Goal: Task Accomplishment & Management: Manage account settings

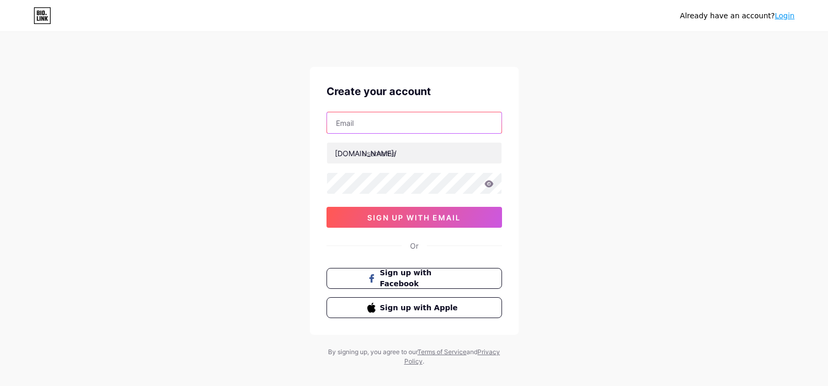
click at [404, 132] on input "text" at bounding box center [414, 122] width 175 height 21
type input "HENRIQUEFARDI@HOTMAIL.COM"
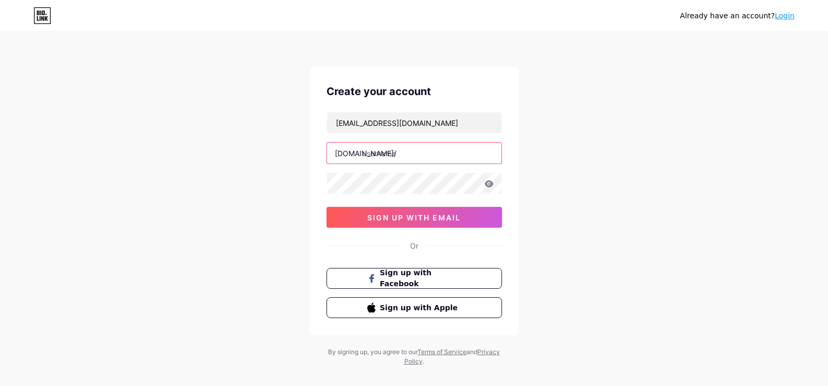
click at [413, 153] on input "text" at bounding box center [414, 153] width 175 height 21
click at [412, 159] on input "text" at bounding box center [414, 153] width 175 height 21
paste input "clinicabeaba"
type input "clinicabeaba"
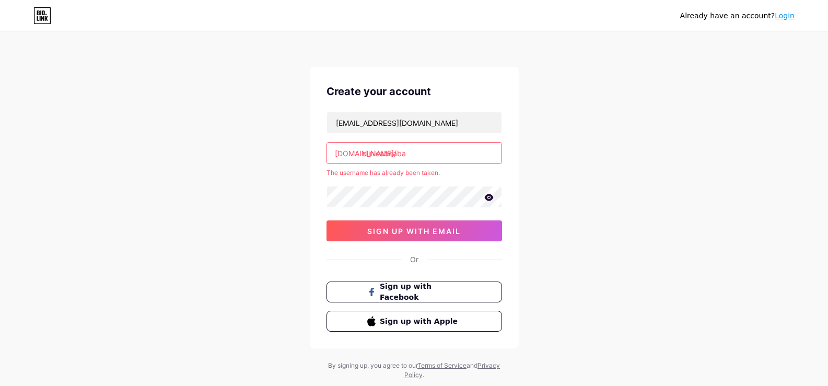
click at [595, 189] on div "Already have an account? Login Create your account HENRIQUEFARDI@HOTMAIL.COM bi…" at bounding box center [414, 206] width 828 height 413
click at [425, 229] on span "sign up with email" at bounding box center [414, 231] width 94 height 9
click at [478, 125] on input "HENRIQUEFARDI@HOTMAIL.COM" at bounding box center [414, 122] width 175 height 21
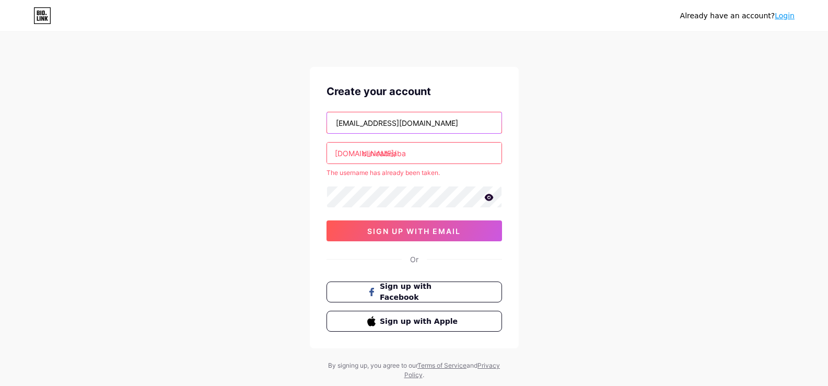
type input "recepcao.clinicabeaba@gmail.com"
click at [492, 200] on icon at bounding box center [488, 197] width 9 height 7
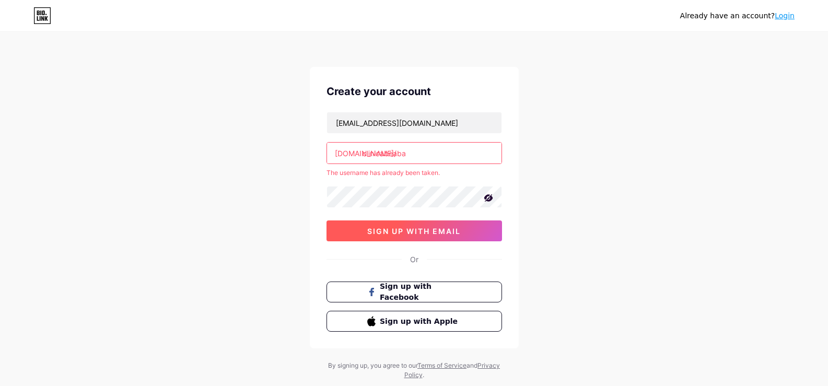
click at [454, 236] on button "sign up with email" at bounding box center [415, 231] width 176 height 21
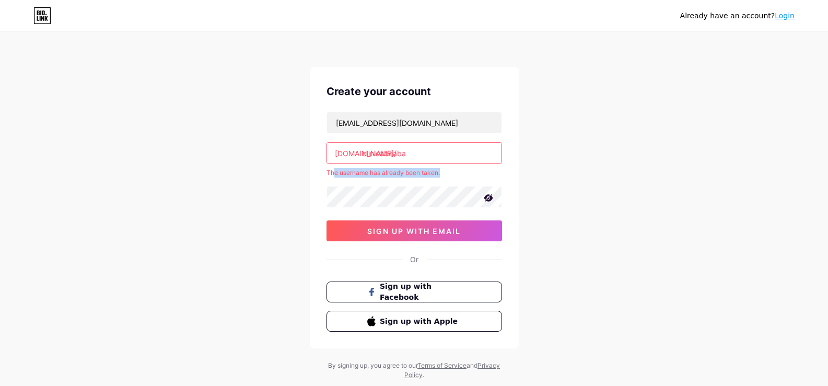
drag, startPoint x: 333, startPoint y: 171, endPoint x: 472, endPoint y: 177, distance: 139.1
click at [472, 177] on div "The username has already been taken." at bounding box center [415, 172] width 176 height 9
click at [535, 173] on div "Already have an account? Login Create your account recepcao.clinicabeaba@gmail.…" at bounding box center [414, 206] width 828 height 413
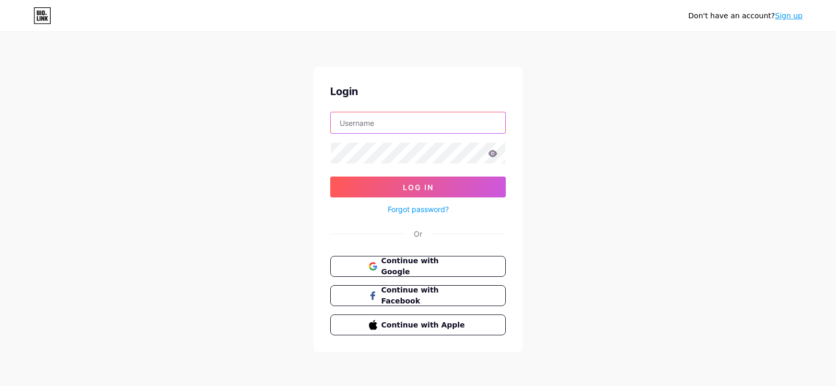
click at [409, 122] on input "text" at bounding box center [418, 122] width 175 height 21
type input "[EMAIL_ADDRESS][DOMAIN_NAME]"
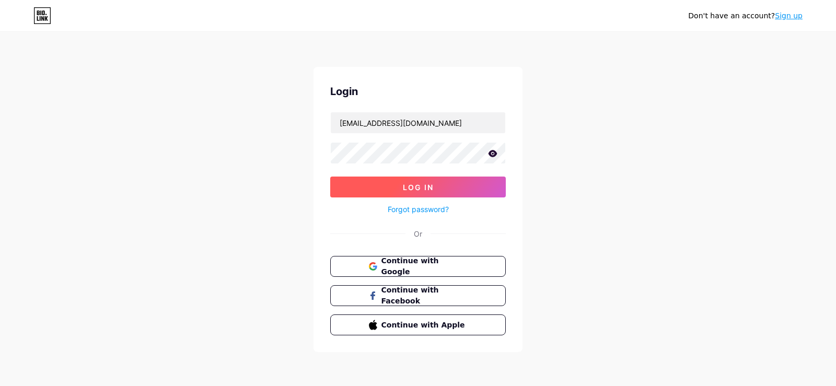
click at [432, 192] on button "Log In" at bounding box center [418, 187] width 176 height 21
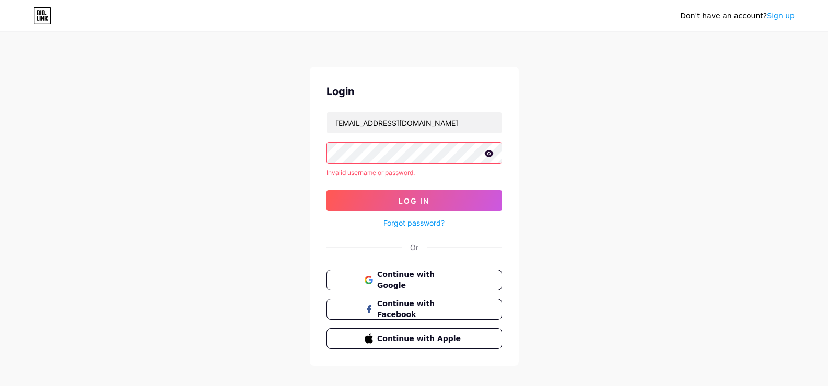
click at [484, 151] on icon at bounding box center [488, 153] width 9 height 7
click at [451, 203] on button "Log In" at bounding box center [415, 200] width 176 height 21
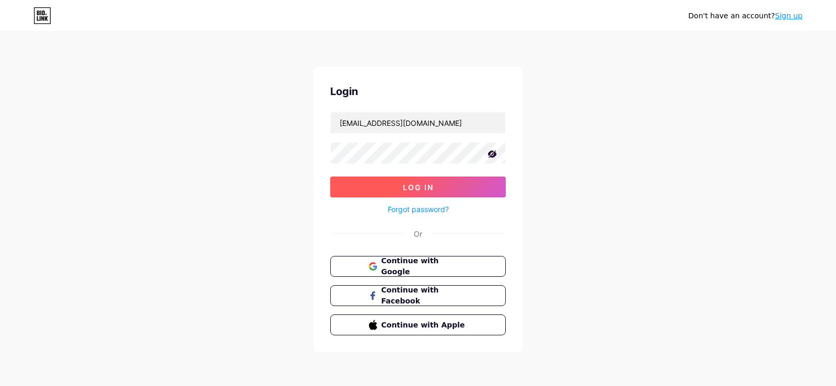
click at [452, 180] on button "Log In" at bounding box center [418, 187] width 176 height 21
click at [421, 183] on span "Log In" at bounding box center [418, 187] width 31 height 9
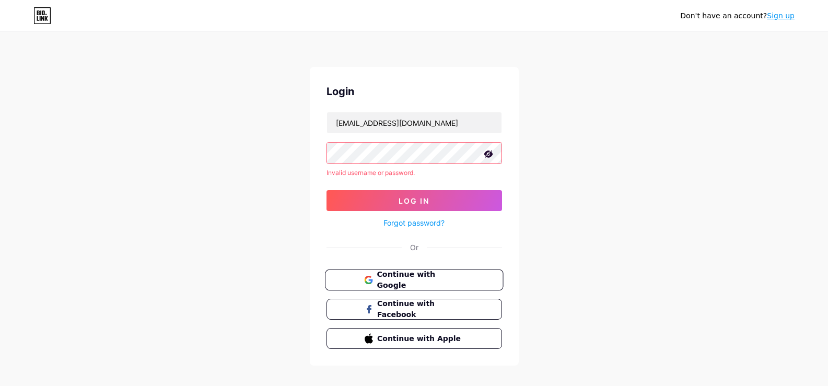
click at [442, 278] on span "Continue with Google" at bounding box center [420, 280] width 87 height 22
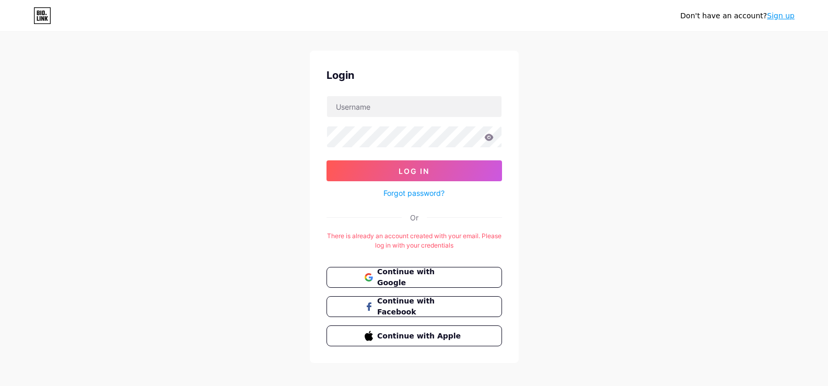
scroll to position [26, 0]
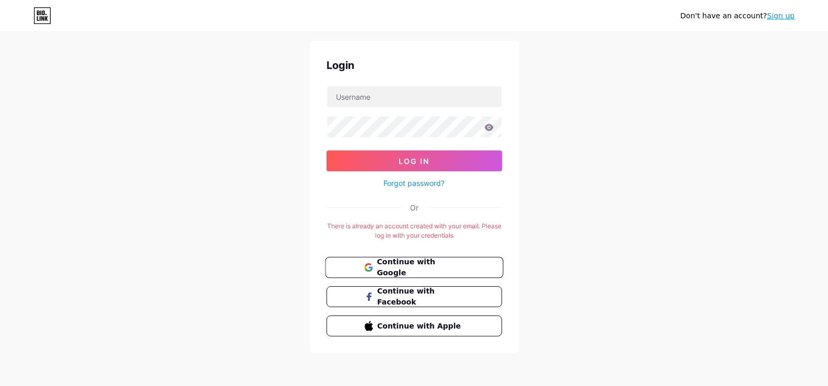
click at [422, 262] on span "Continue with Google" at bounding box center [420, 268] width 87 height 22
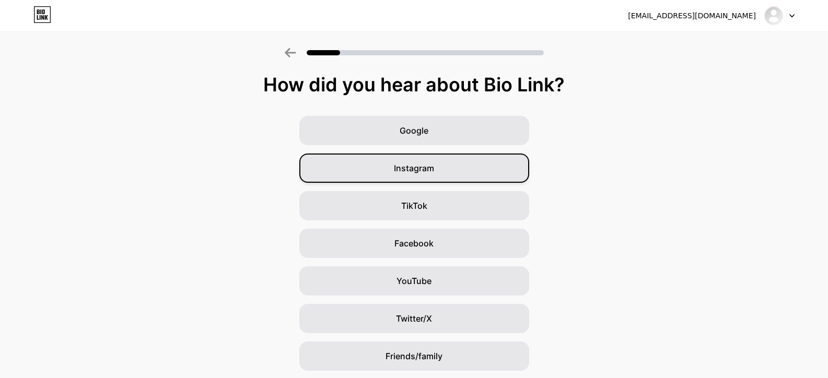
click at [444, 167] on div "Instagram" at bounding box center [414, 168] width 230 height 29
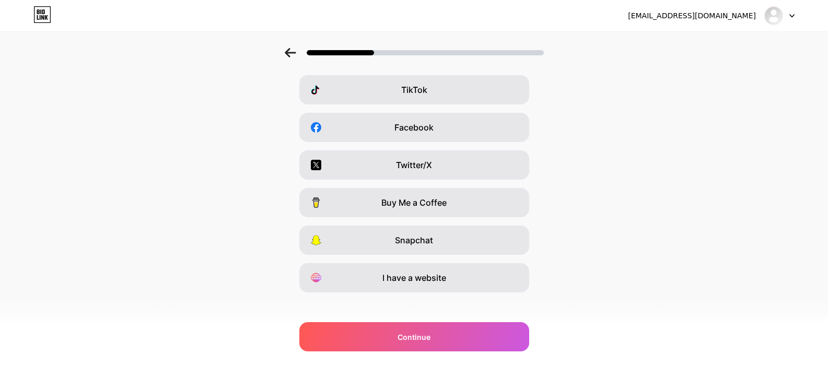
scroll to position [124, 0]
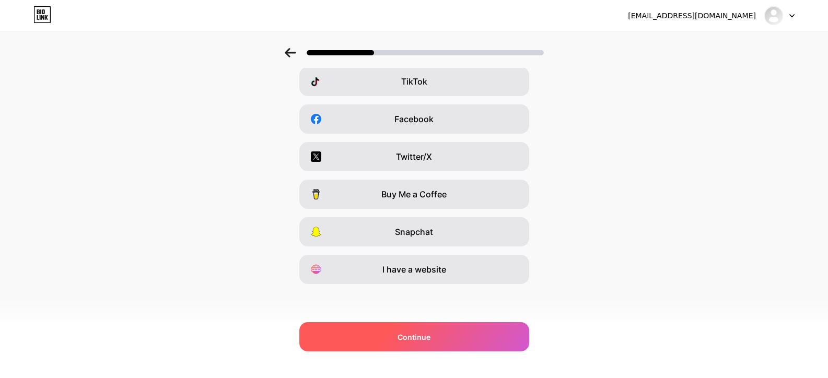
click at [459, 337] on div "Continue" at bounding box center [414, 336] width 230 height 29
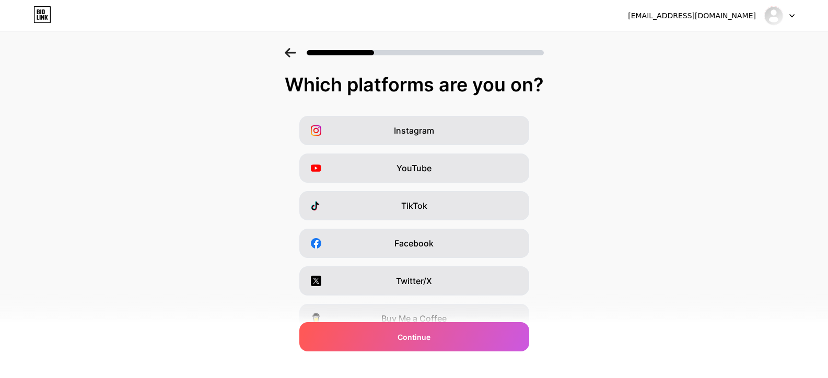
scroll to position [52, 0]
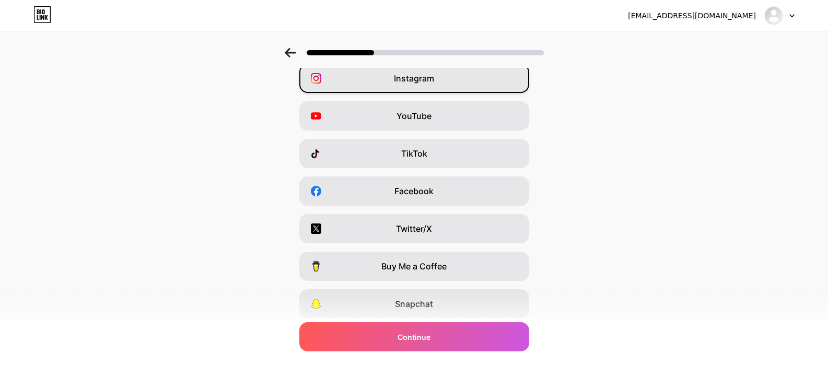
click at [401, 76] on span "Instagram" at bounding box center [414, 78] width 40 height 13
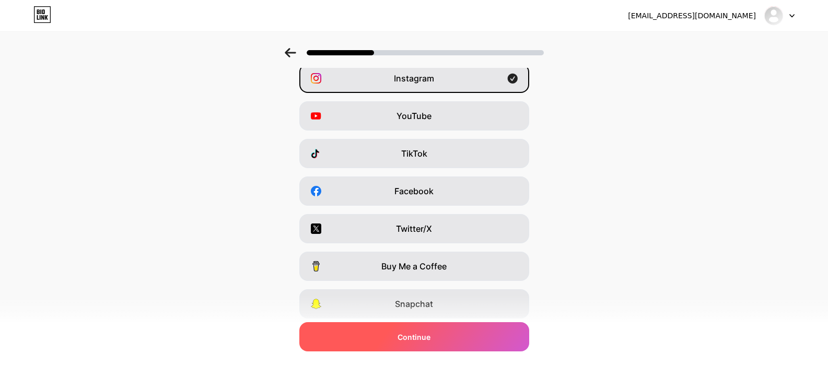
click at [482, 338] on div "Continue" at bounding box center [414, 336] width 230 height 29
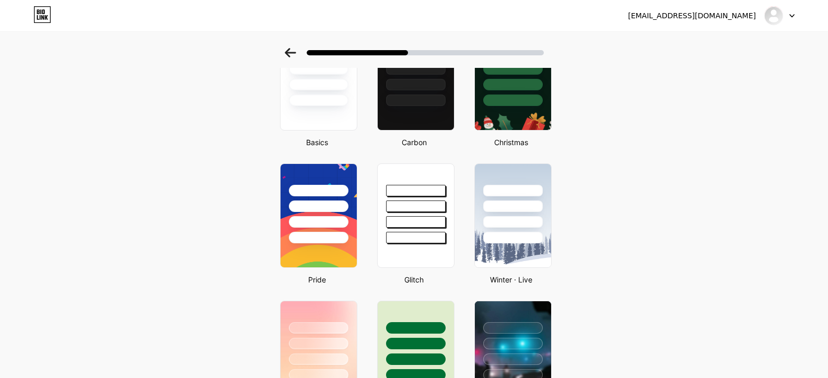
scroll to position [0, 0]
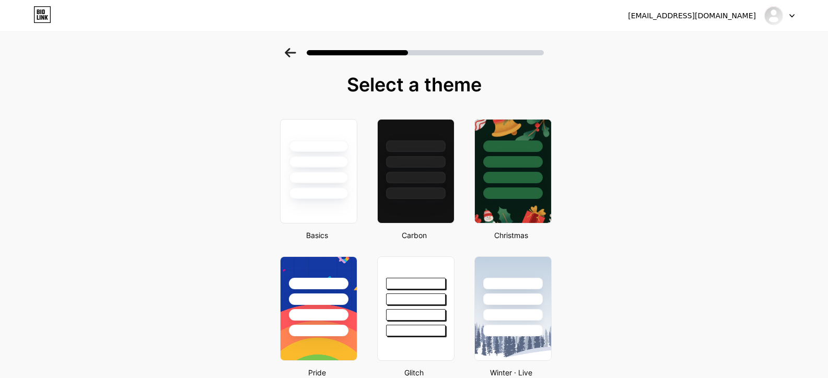
click at [796, 16] on div "recepcao.clinicabeaba@gmail.com Logout" at bounding box center [414, 15] width 828 height 19
click at [794, 16] on icon at bounding box center [792, 16] width 5 height 4
click at [333, 156] on div at bounding box center [318, 162] width 61 height 12
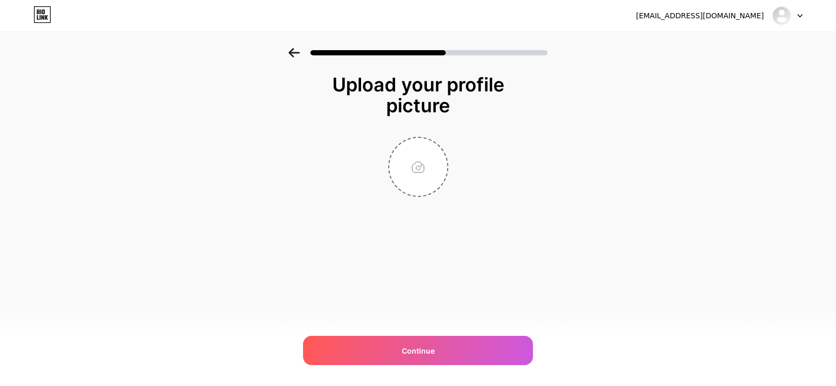
click at [48, 9] on icon at bounding box center [42, 14] width 18 height 17
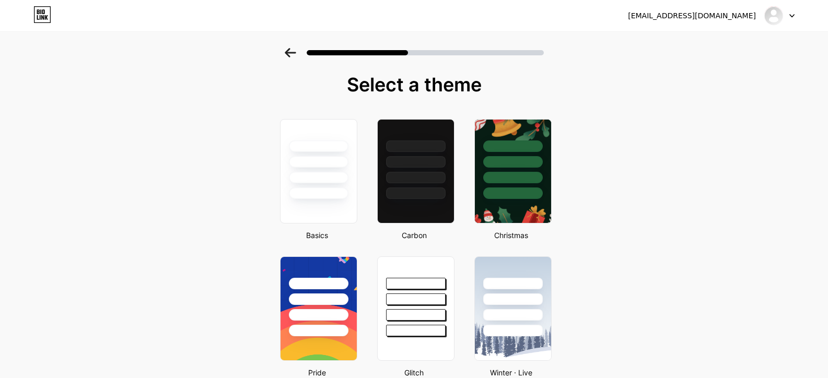
click at [801, 20] on div "recepcao.clinicabeaba@gmail.com Logout" at bounding box center [414, 15] width 828 height 19
click at [794, 13] on div at bounding box center [780, 15] width 30 height 19
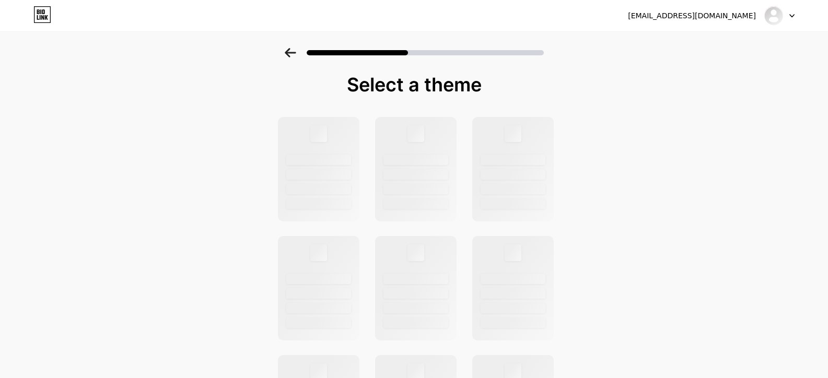
click at [793, 14] on div at bounding box center [780, 15] width 30 height 19
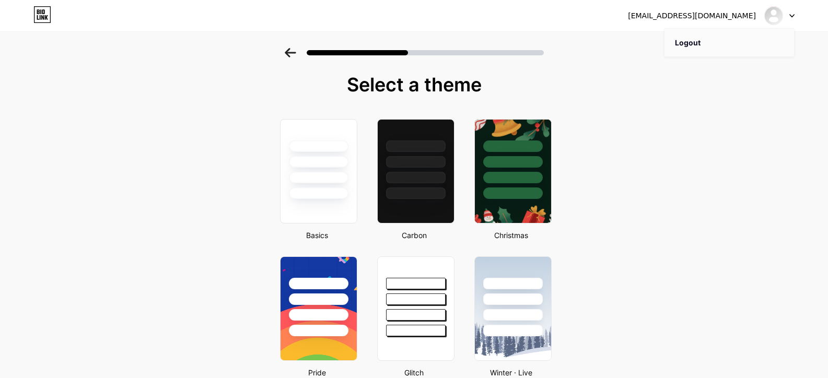
click at [738, 38] on li "Logout" at bounding box center [730, 43] width 130 height 28
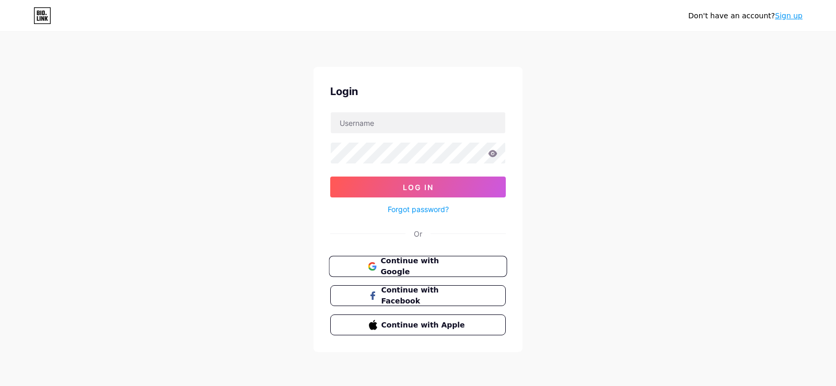
click at [478, 267] on button "Continue with Google" at bounding box center [418, 266] width 178 height 21
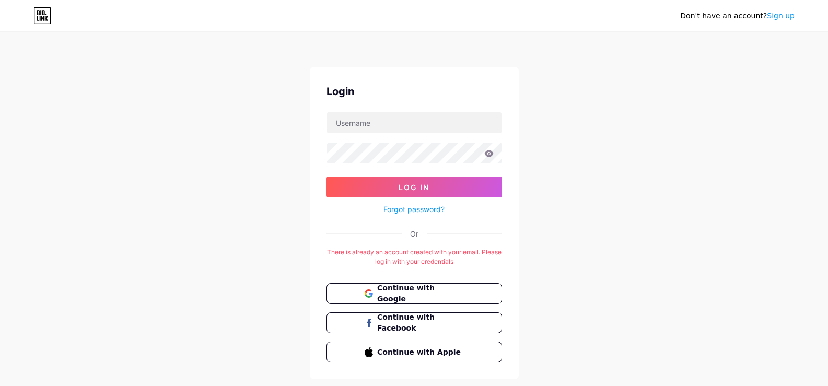
click at [584, 251] on div "Don't have an account? Sign up Login Log In Forgot password? Or There is alread…" at bounding box center [414, 206] width 828 height 413
click at [464, 127] on input "text" at bounding box center [414, 122] width 175 height 21
type input "[EMAIL_ADDRESS][DOMAIN_NAME]"
click at [423, 209] on link "Forgot password?" at bounding box center [414, 209] width 61 height 11
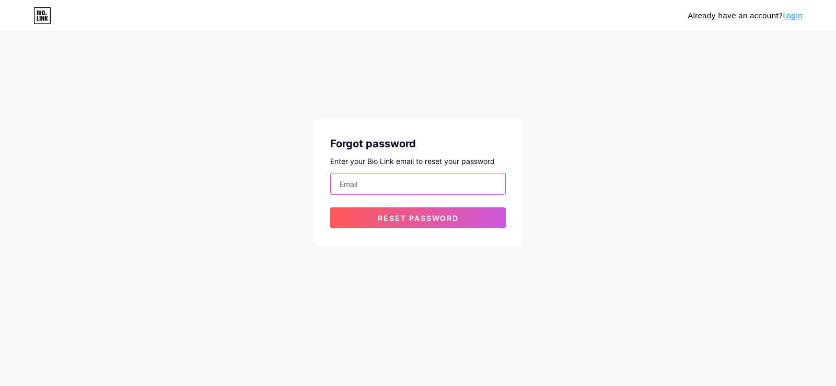
click at [420, 183] on input "email" at bounding box center [418, 183] width 175 height 21
type input "[EMAIL_ADDRESS][DOMAIN_NAME]"
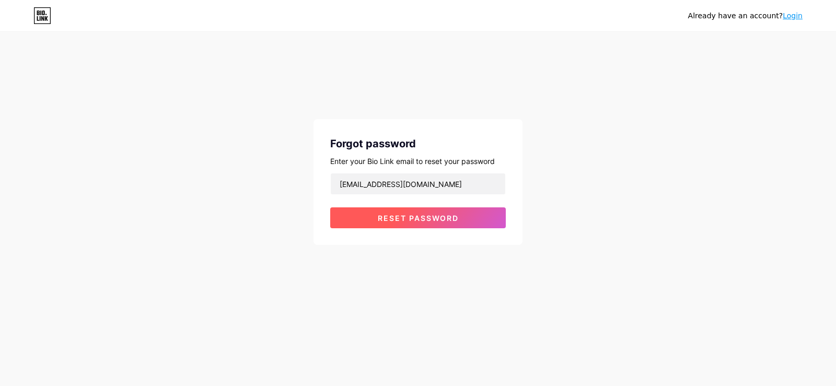
click at [432, 219] on span "Reset password" at bounding box center [418, 218] width 81 height 9
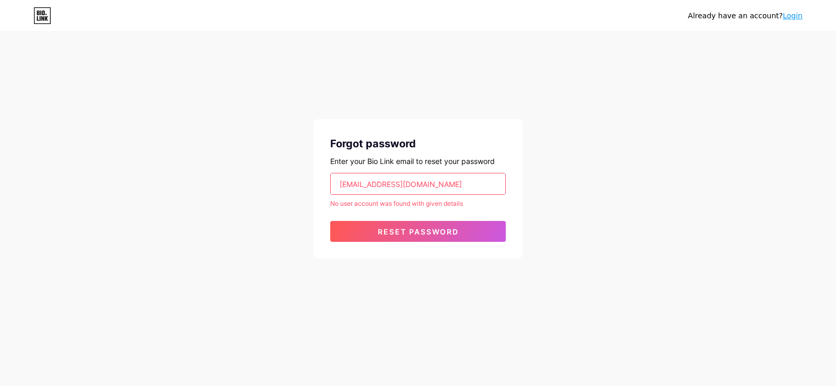
click at [451, 206] on div "No user account was found with given details" at bounding box center [418, 203] width 176 height 9
click at [711, 314] on div "Already have an account? Login Forgot password Enter your Bio Link email to res…" at bounding box center [418, 193] width 836 height 386
click at [836, 148] on div "Already have an account? Login Forgot password Enter your Bio Link email to res…" at bounding box center [418, 146] width 836 height 292
